Goal: Communication & Community: Answer question/provide support

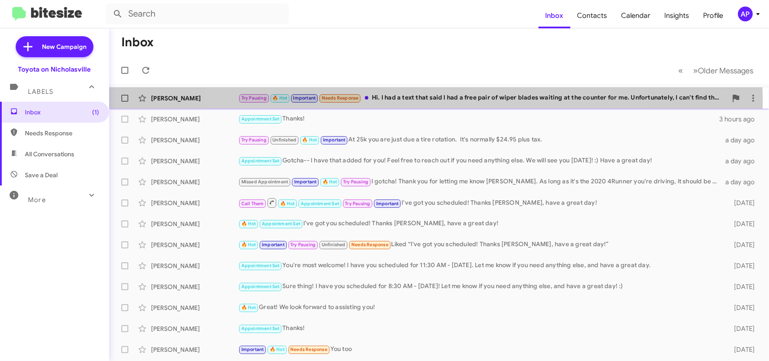
click at [428, 99] on div "Try Pausing 🔥 Hot Important Needs Response Hi. I had a text that said I had a f…" at bounding box center [482, 98] width 489 height 10
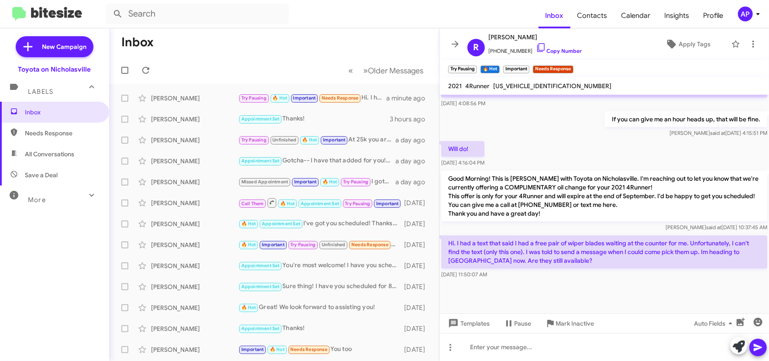
scroll to position [1236, 0]
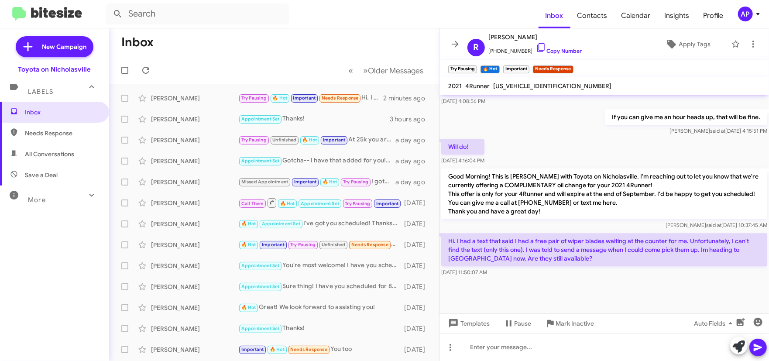
click at [514, 253] on p "Hi. I had a text that said I had a free pair of wiper blades waiting at the cou…" at bounding box center [604, 249] width 326 height 33
click at [524, 86] on span "[US_VEHICLE_IDENTIFICATION_NUMBER]" at bounding box center [552, 86] width 118 height 8
copy span "[US_VEHICLE_IDENTIFICATION_NUMBER]"
click at [525, 352] on div at bounding box center [605, 347] width 330 height 28
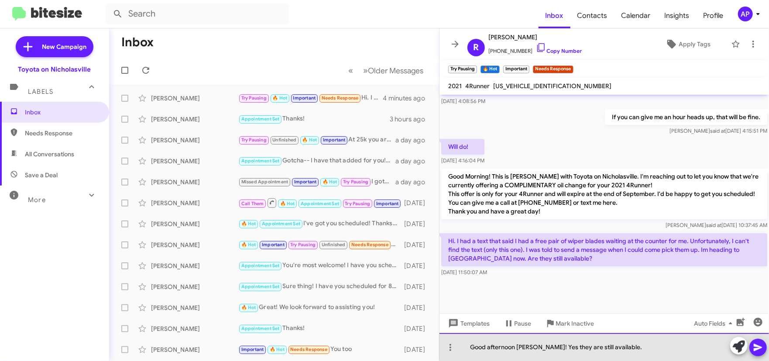
click at [622, 344] on div "Good afternoon [PERSON_NAME]! Yes they are still available." at bounding box center [605, 347] width 330 height 28
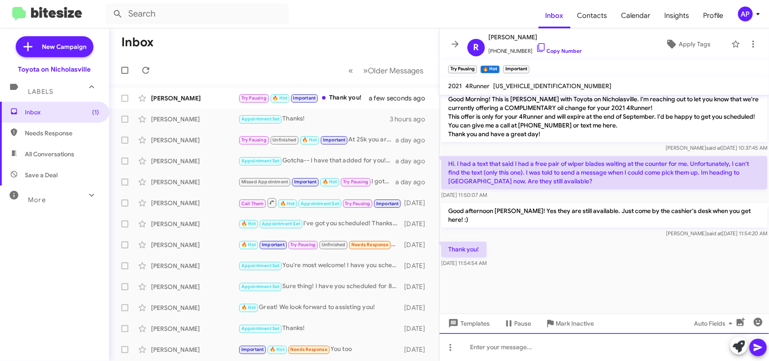
scroll to position [1066, 0]
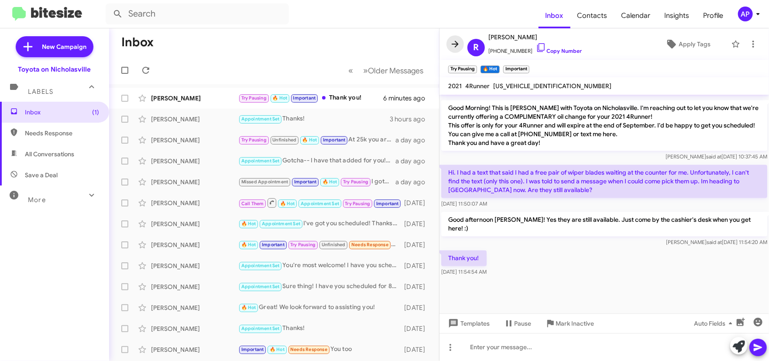
click at [458, 45] on icon at bounding box center [455, 44] width 10 height 10
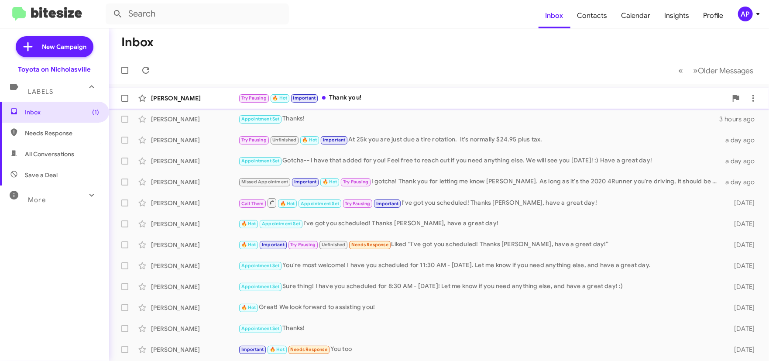
click at [375, 96] on div "Try Pausing 🔥 Hot Important Thank you!" at bounding box center [482, 98] width 489 height 10
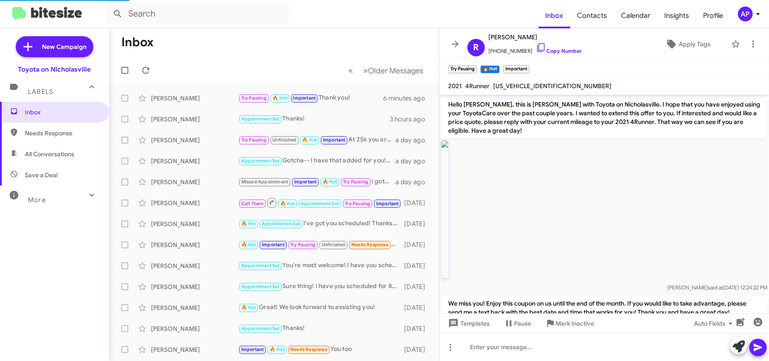
scroll to position [1048, 0]
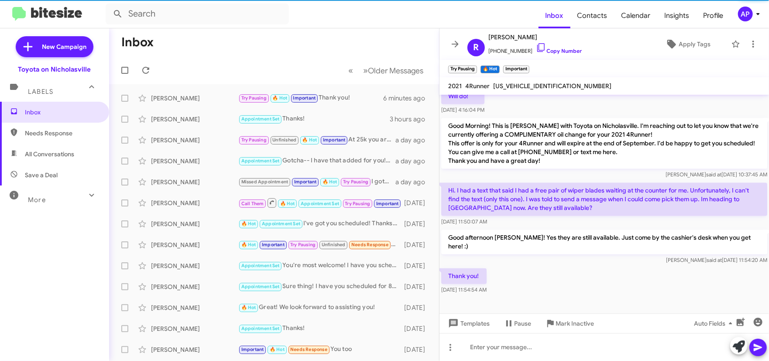
click at [446, 45] on mat-toolbar "R [PERSON_NAME] [PHONE_NUMBER] Copy Number Apply Tags" at bounding box center [605, 43] width 330 height 31
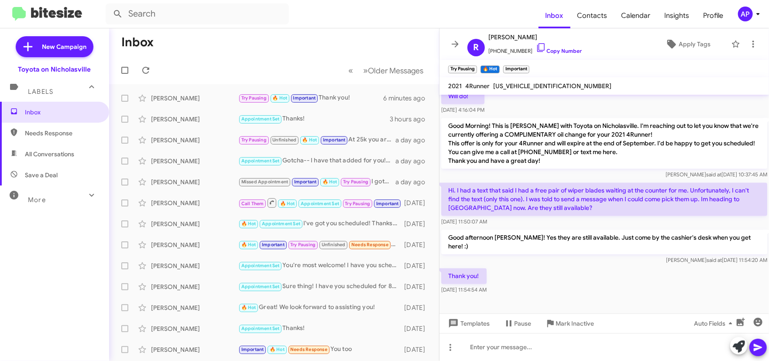
click at [450, 42] on icon at bounding box center [455, 44] width 10 height 10
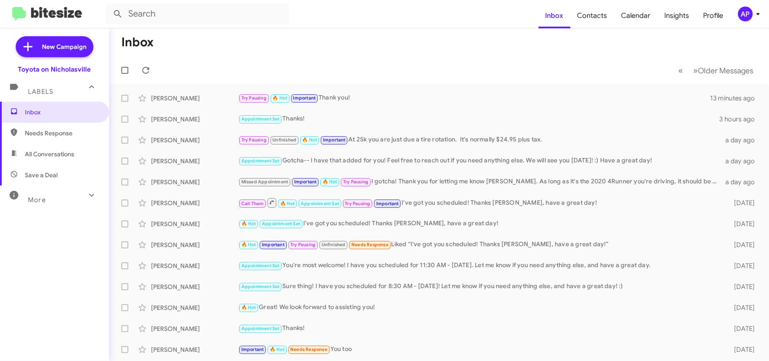
click at [452, 43] on mat-toolbar-row "Inbox" at bounding box center [439, 42] width 660 height 28
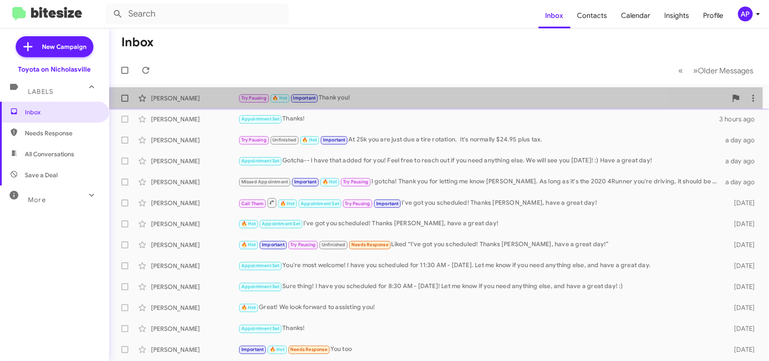
click at [383, 98] on div "Try Pausing 🔥 Hot Important Thank you!" at bounding box center [482, 98] width 489 height 10
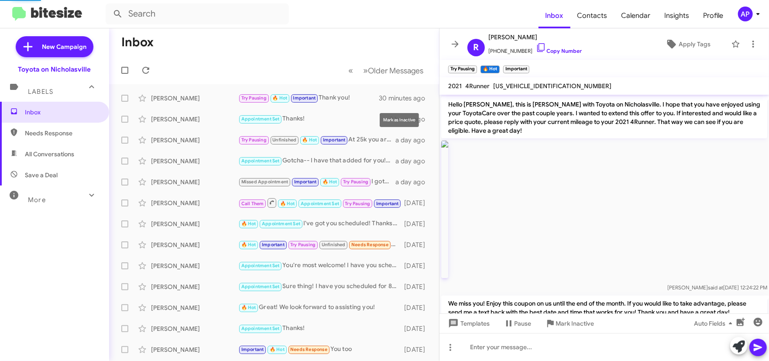
scroll to position [1048, 0]
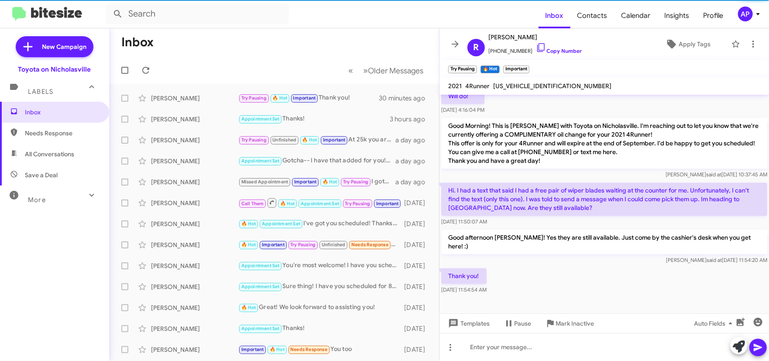
click at [534, 84] on span "[US_VEHICLE_IDENTIFICATION_NUMBER]" at bounding box center [552, 86] width 118 height 8
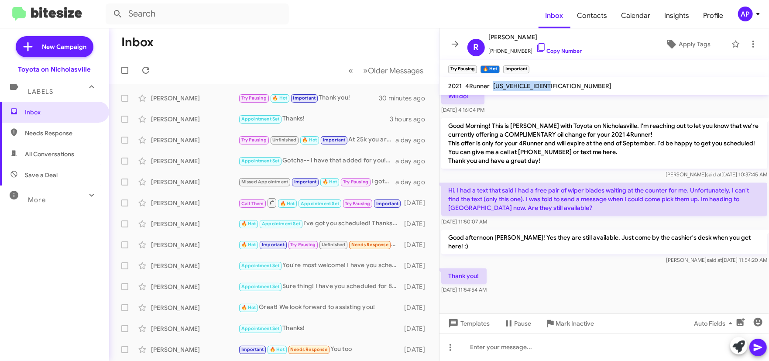
click at [534, 84] on span "[US_VEHICLE_IDENTIFICATION_NUMBER]" at bounding box center [552, 86] width 118 height 8
copy span "[US_VEHICLE_IDENTIFICATION_NUMBER]"
click at [455, 42] on icon at bounding box center [455, 44] width 10 height 10
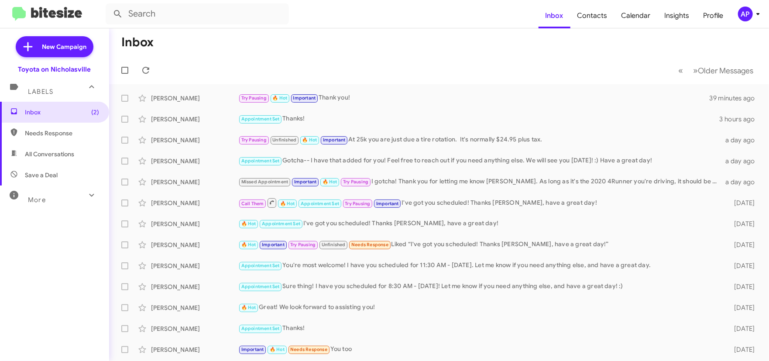
click at [58, 155] on span "All Conversations" at bounding box center [49, 154] width 49 height 9
type input "in:all-conversations"
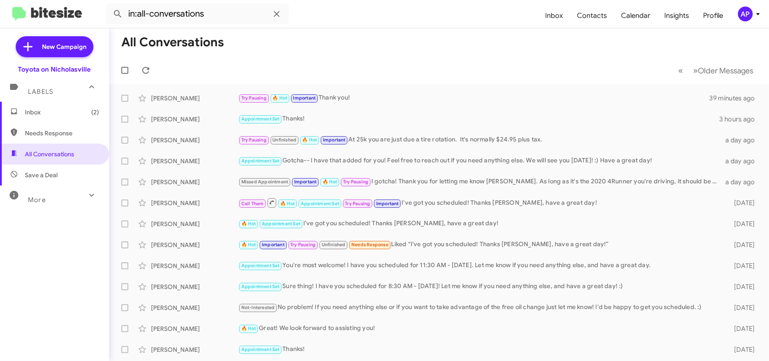
click at [62, 106] on span "Inbox (2)" at bounding box center [54, 112] width 109 height 21
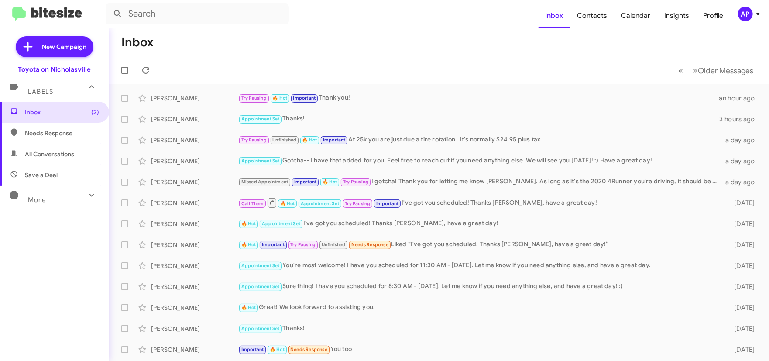
click at [753, 11] on icon at bounding box center [758, 14] width 10 height 10
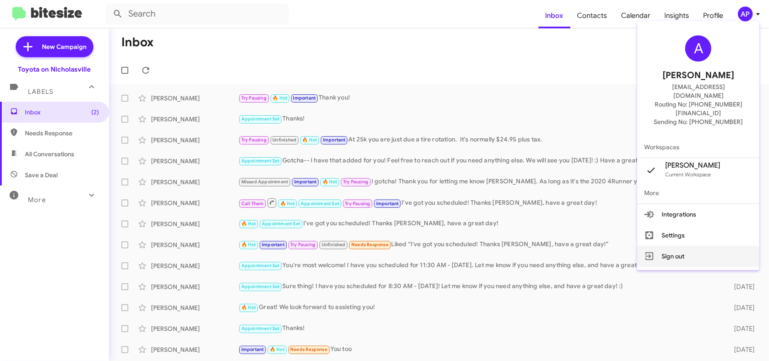
click at [713, 246] on button "Sign out" at bounding box center [698, 256] width 122 height 21
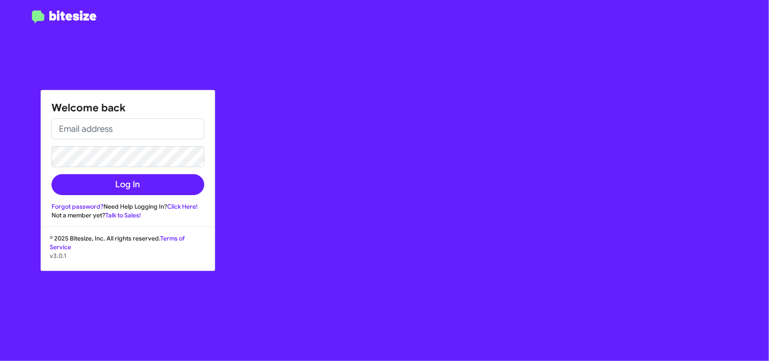
type input "[EMAIL_ADDRESS][DOMAIN_NAME]"
